Goal: Transaction & Acquisition: Subscribe to service/newsletter

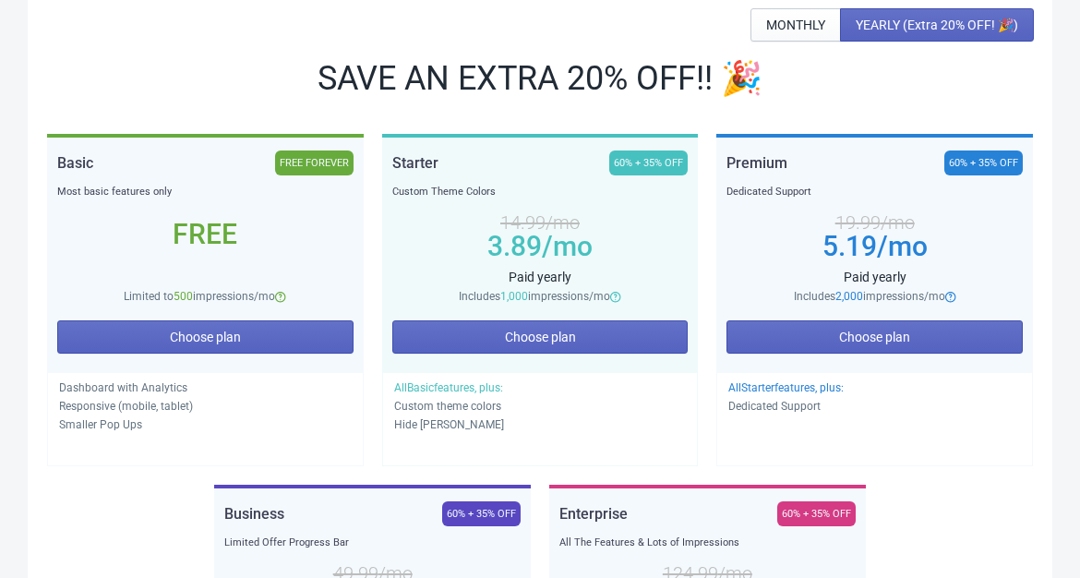
scroll to position [329, 0]
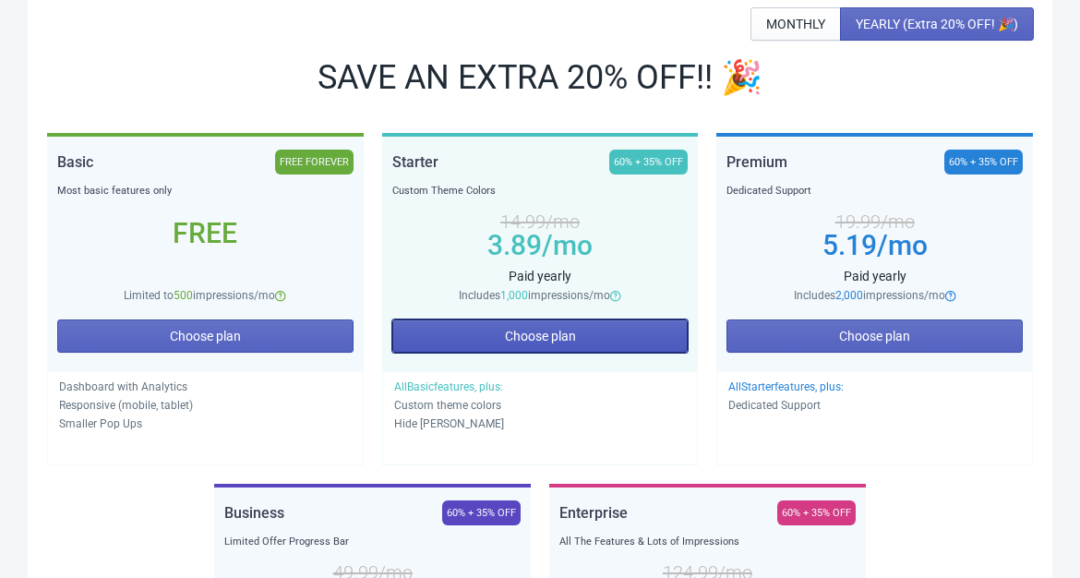
click at [574, 337] on span "Choose plan" at bounding box center [540, 336] width 71 height 15
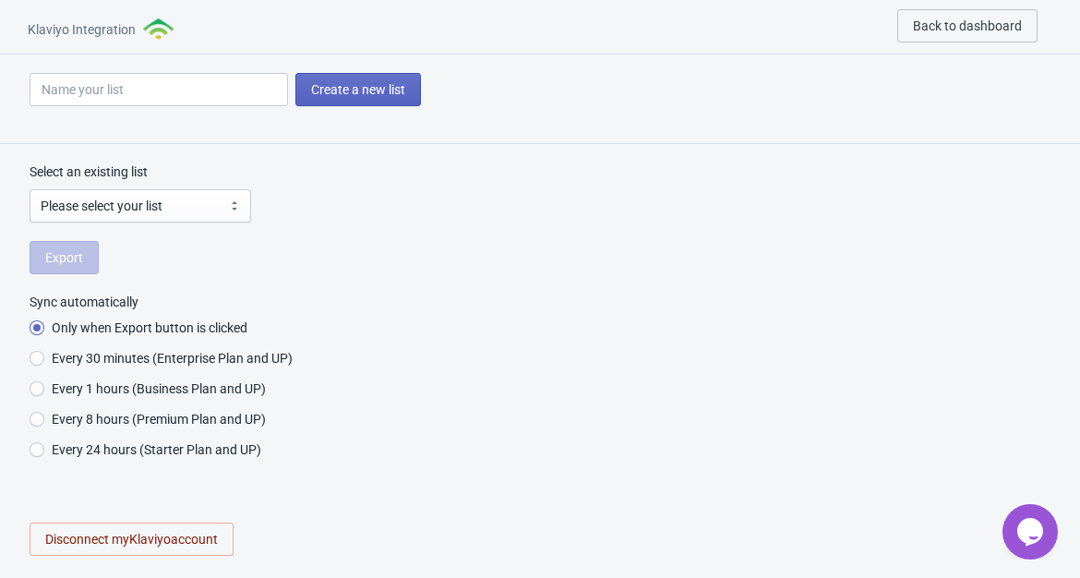
radio input "true"
click at [735, 0] on div "Klaviyo Integration Back to dashboard" at bounding box center [540, 27] width 1080 height 54
click at [733, 18] on div "Klaviyo Integration Back to dashboard" at bounding box center [540, 27] width 1080 height 54
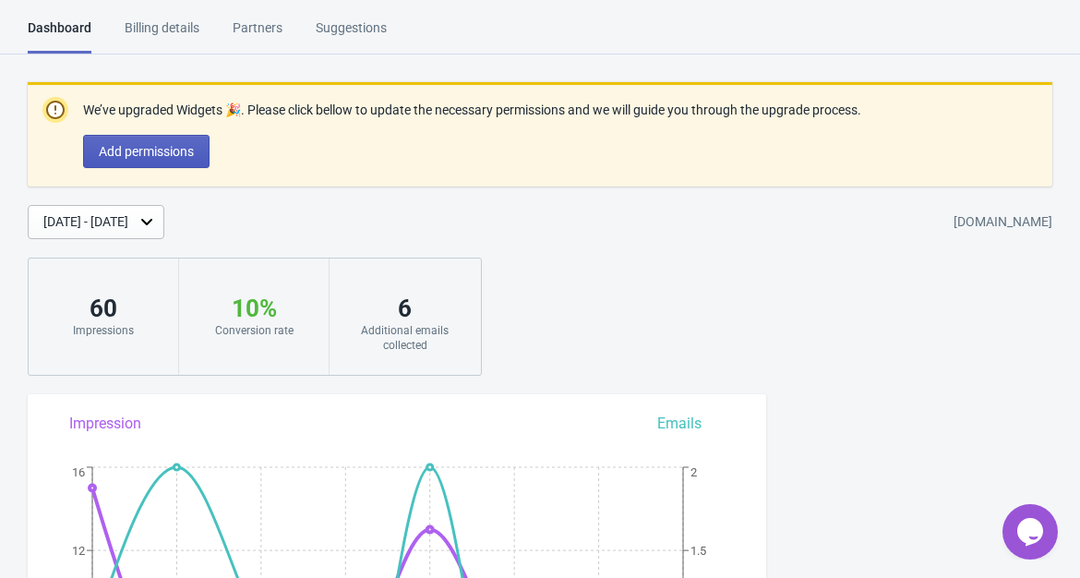
click at [161, 146] on span "Add permissions" at bounding box center [146, 151] width 95 height 15
click at [171, 26] on div "Billing details" at bounding box center [162, 34] width 75 height 32
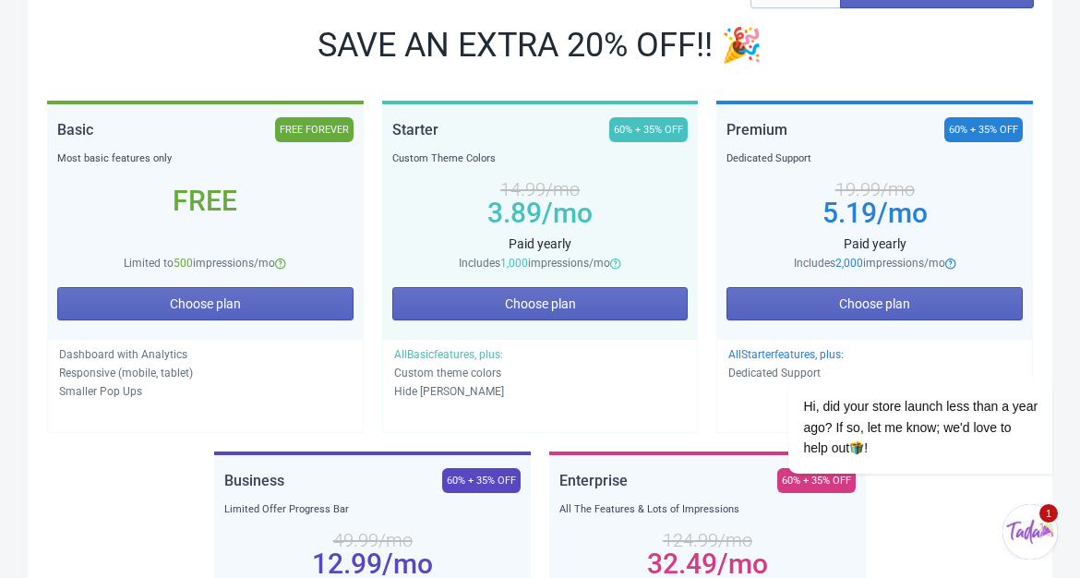
scroll to position [393, 0]
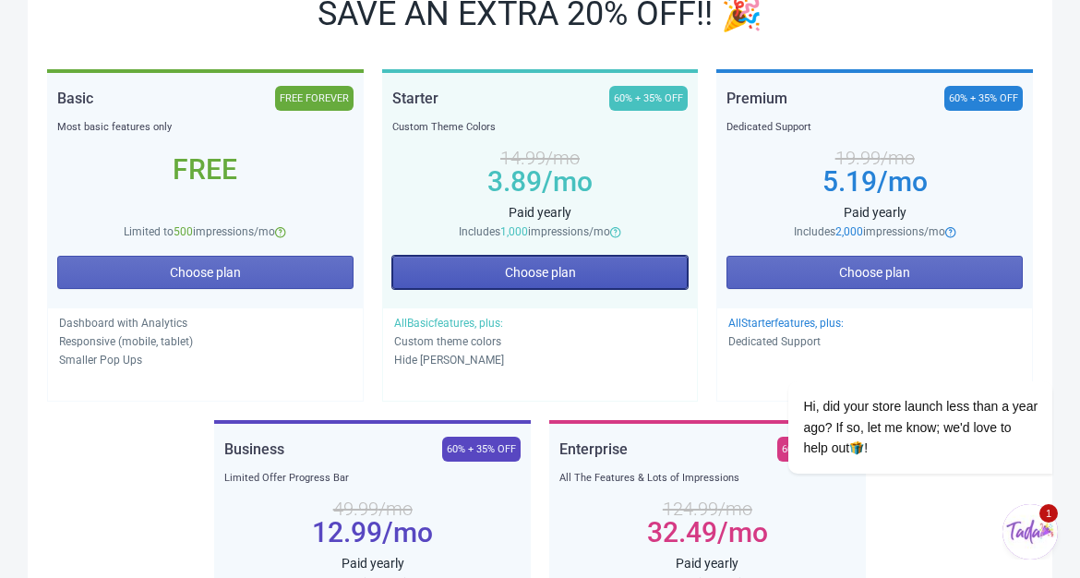
click at [468, 265] on button "Choose plan" at bounding box center [540, 272] width 296 height 33
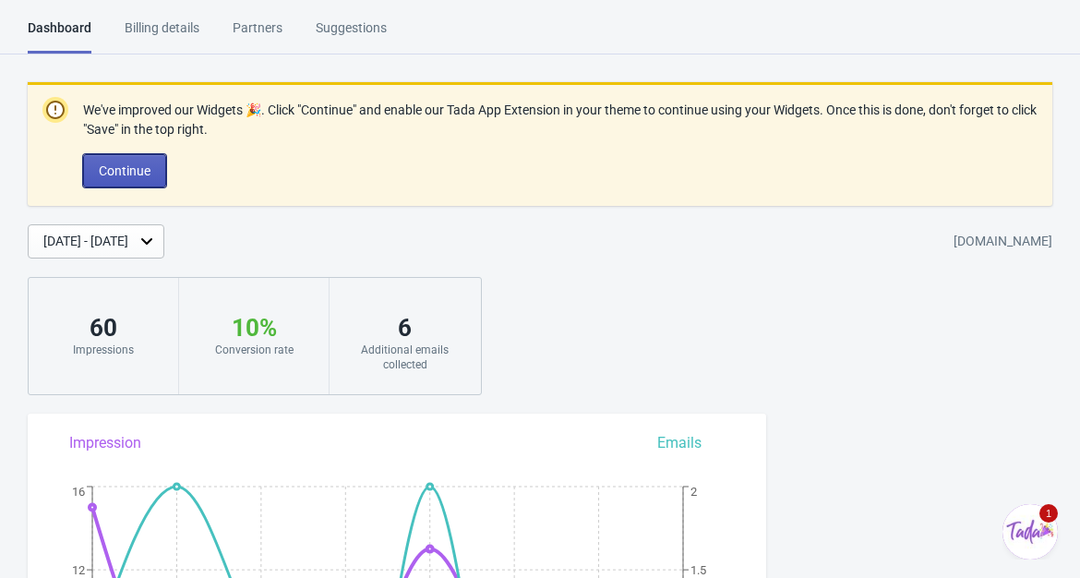
click at [150, 161] on button "Continue" at bounding box center [124, 170] width 83 height 33
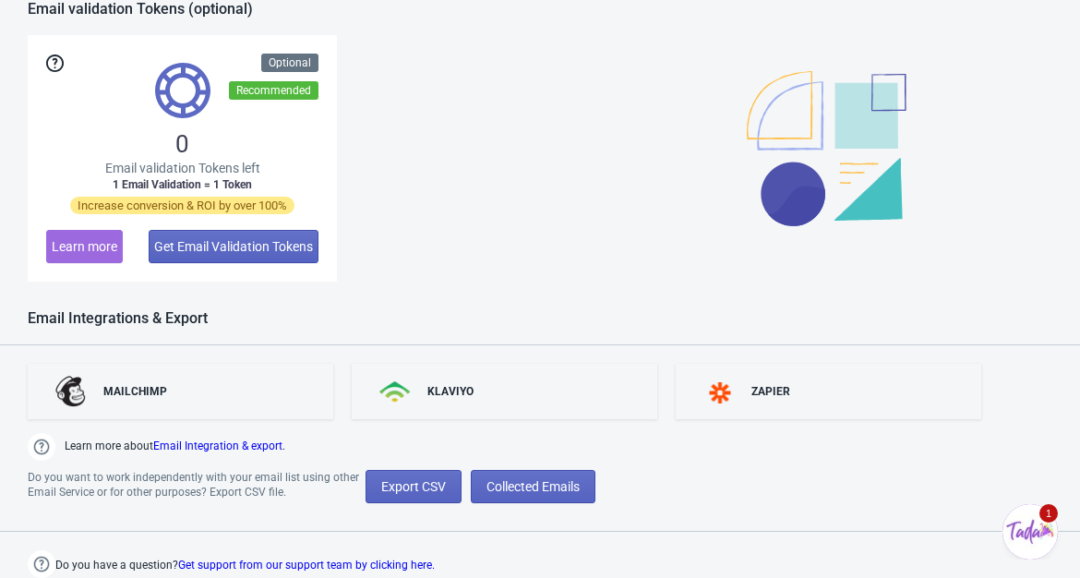
scroll to position [1529, 0]
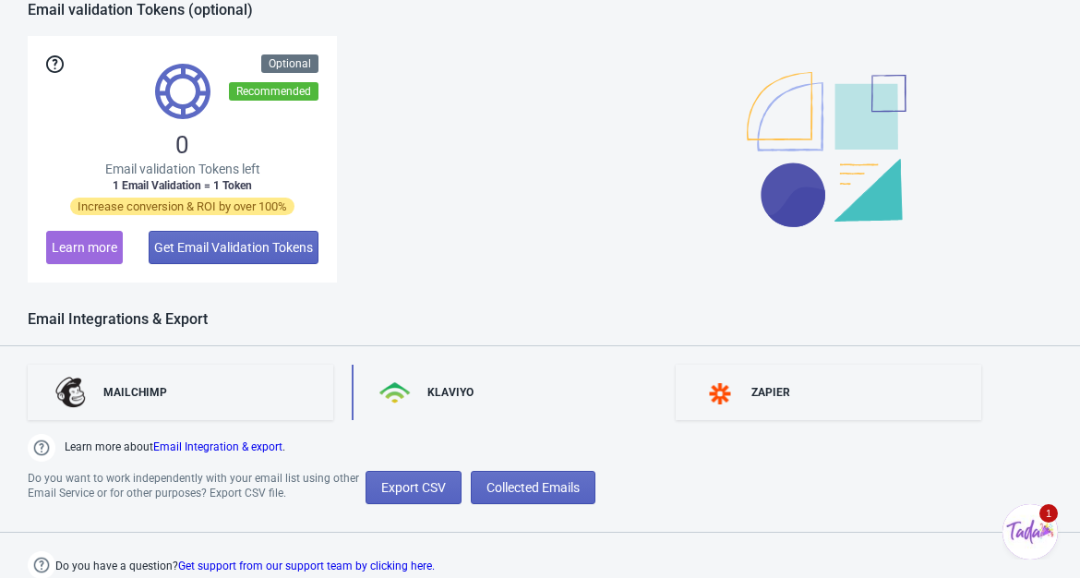
click at [496, 382] on div "KLAVIYO" at bounding box center [504, 392] width 305 height 55
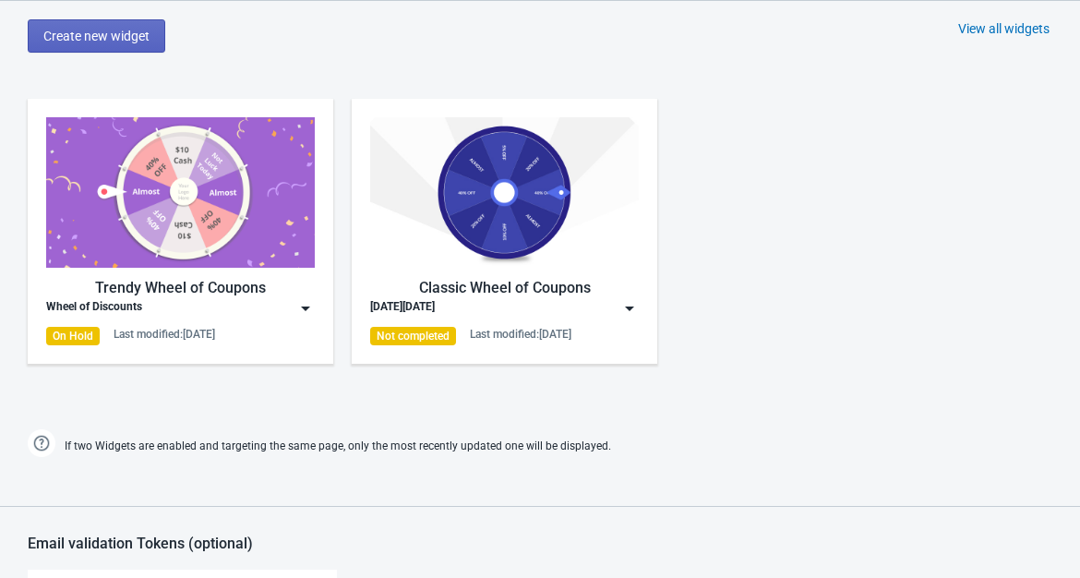
scroll to position [792, 0]
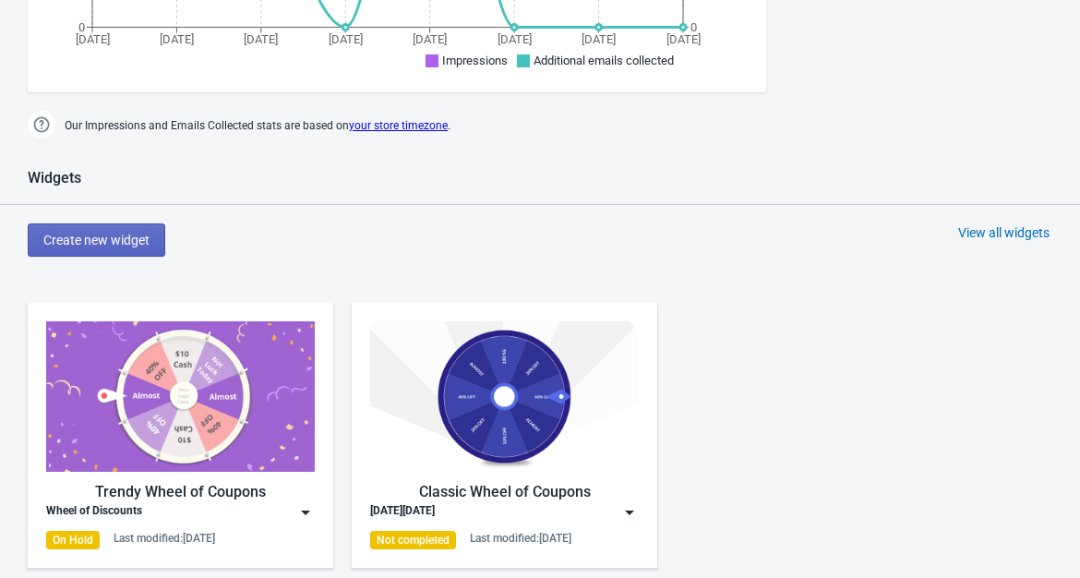
click at [978, 237] on div "View all widgets" at bounding box center [1003, 232] width 91 height 18
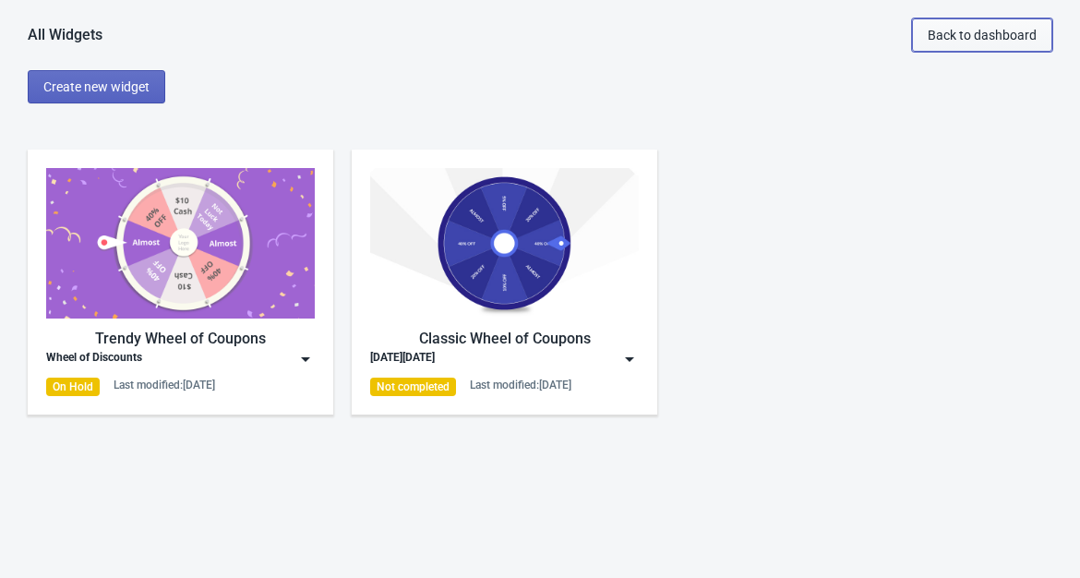
click at [959, 38] on span "Back to dashboard" at bounding box center [981, 35] width 109 height 15
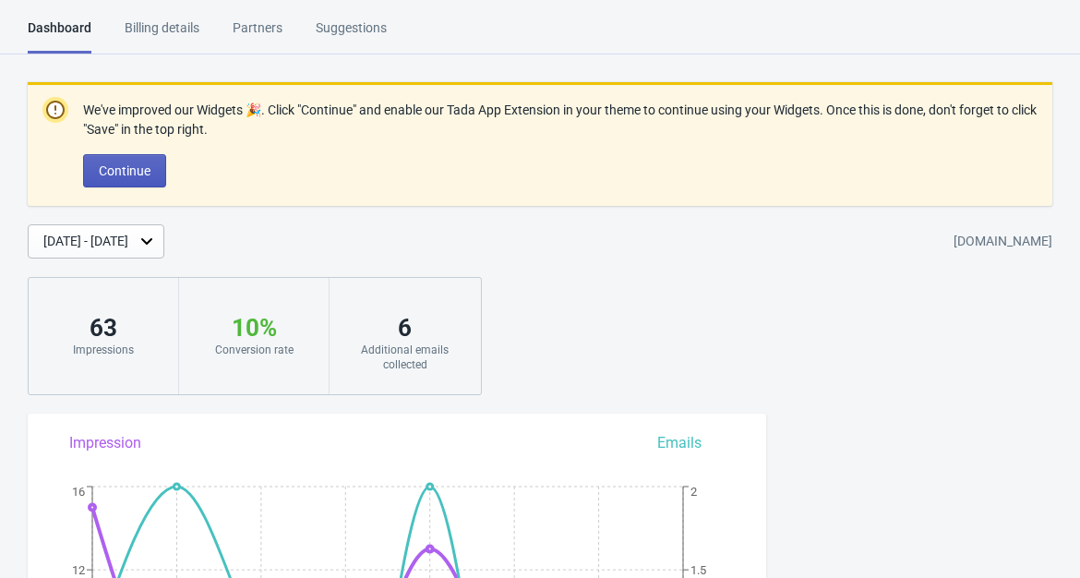
click at [139, 171] on span "Continue" at bounding box center [125, 170] width 52 height 15
